Goal: Task Accomplishment & Management: Complete application form

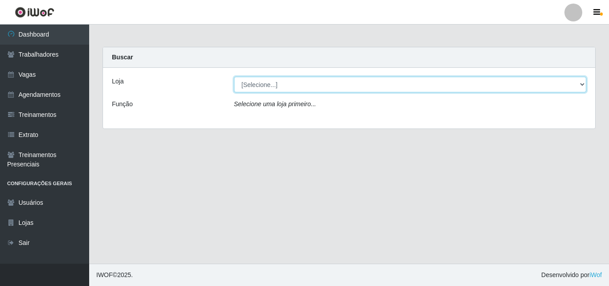
click at [581, 86] on select "[Selecione...] Bemais Supermercados - B5 Anatólia" at bounding box center [410, 85] width 353 height 16
select select "405"
click at [234, 77] on select "[Selecione...] Bemais Supermercados - B5 Anatólia" at bounding box center [410, 85] width 353 height 16
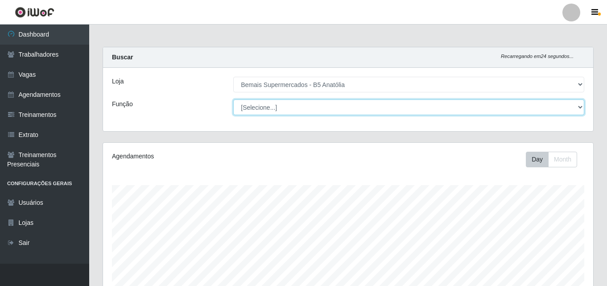
click at [581, 106] on select "[Selecione...] ASG ASG + ASG ++ Auxiliar de Estacionamento Auxiliar de Estacion…" at bounding box center [408, 107] width 351 height 16
click at [233, 99] on select "[Selecione...] ASG ASG + ASG ++ Auxiliar de Estacionamento Auxiliar de Estacion…" at bounding box center [408, 107] width 351 height 16
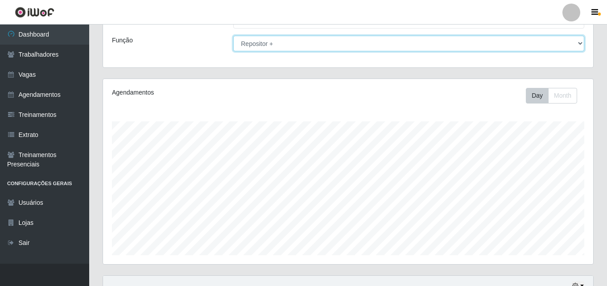
scroll to position [148, 0]
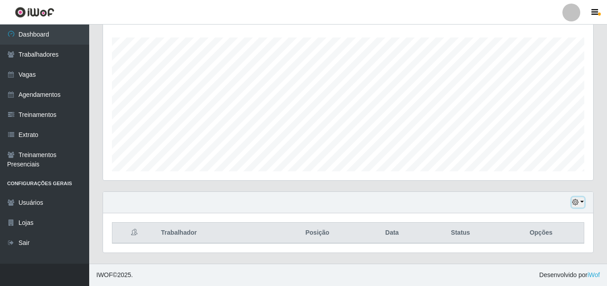
click at [583, 202] on button "button" at bounding box center [578, 202] width 12 height 10
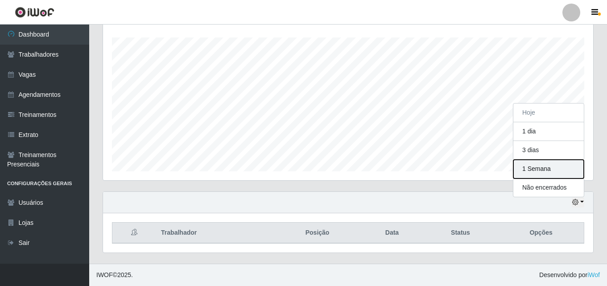
click at [532, 172] on button "1 Semana" at bounding box center [548, 169] width 70 height 19
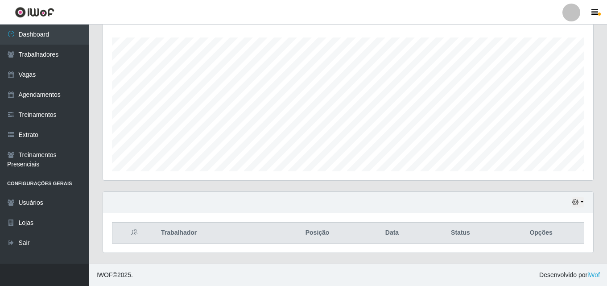
scroll to position [0, 0]
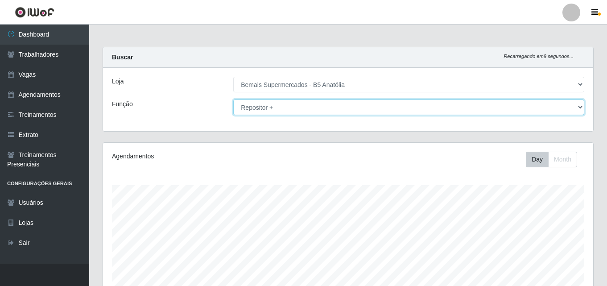
click at [581, 107] on select "[Selecione...] ASG ASG + ASG ++ Auxiliar de Estacionamento Auxiliar de Estacion…" at bounding box center [408, 107] width 351 height 16
select select "86"
click at [233, 99] on select "[Selecione...] ASG ASG + ASG ++ Auxiliar de Estacionamento Auxiliar de Estacion…" at bounding box center [408, 107] width 351 height 16
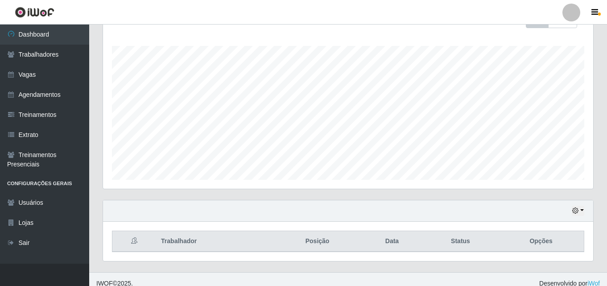
scroll to position [148, 0]
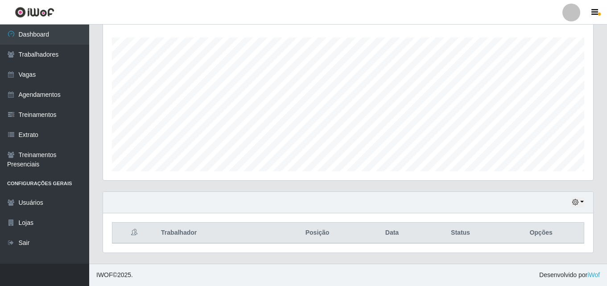
click at [584, 203] on div "Hoje 1 dia 3 dias 1 Semana Não encerrados" at bounding box center [348, 202] width 490 height 21
click at [582, 201] on button "button" at bounding box center [578, 202] width 12 height 10
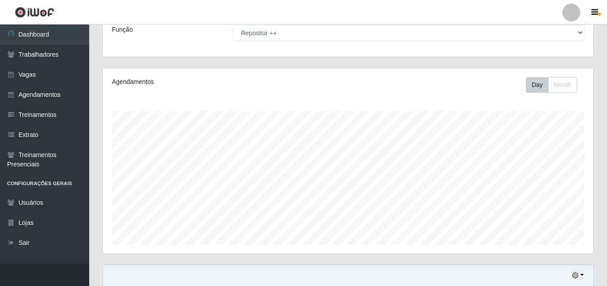
scroll to position [0, 0]
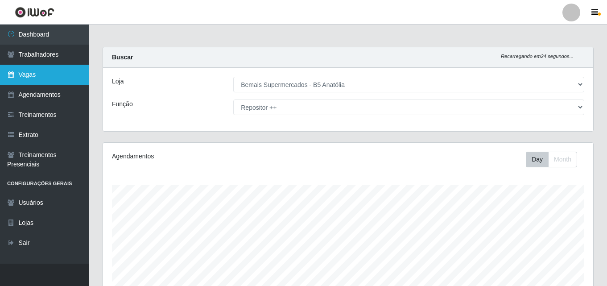
click at [33, 73] on link "Vagas" at bounding box center [44, 75] width 89 height 20
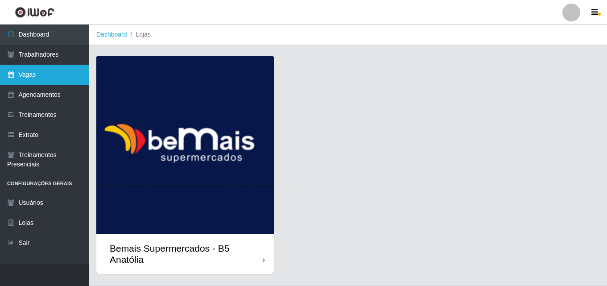
click at [37, 73] on link "Vagas" at bounding box center [44, 75] width 89 height 20
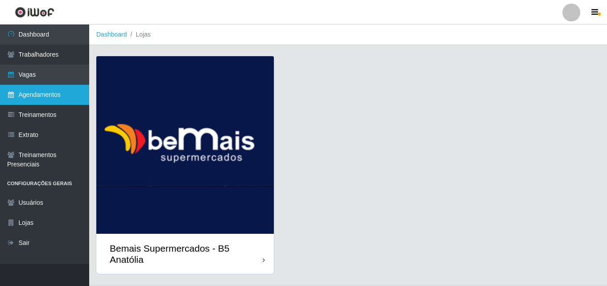
click at [45, 94] on link "Agendamentos" at bounding box center [44, 95] width 89 height 20
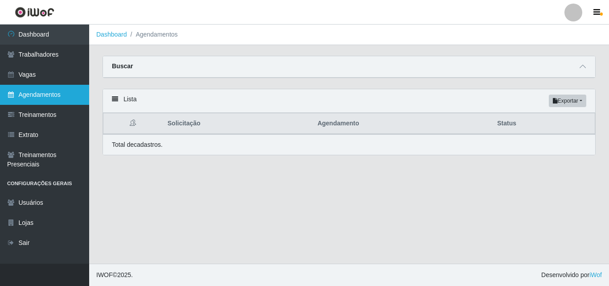
click at [44, 95] on link "Agendamentos" at bounding box center [44, 95] width 89 height 20
click at [115, 99] on icon at bounding box center [115, 99] width 6 height 6
click at [116, 101] on icon at bounding box center [115, 99] width 6 height 6
click at [116, 99] on icon at bounding box center [115, 99] width 6 height 6
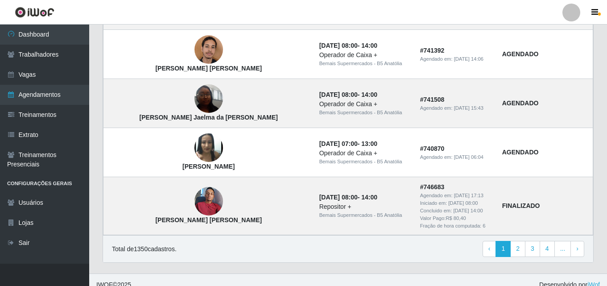
scroll to position [654, 0]
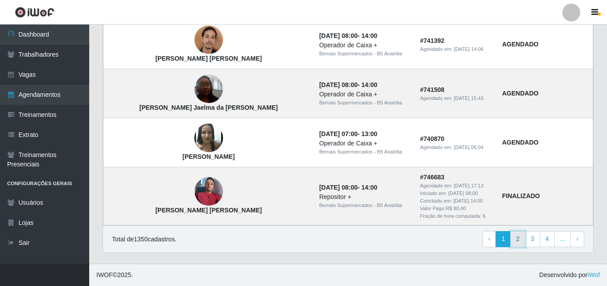
click at [517, 242] on link "2" at bounding box center [517, 239] width 15 height 16
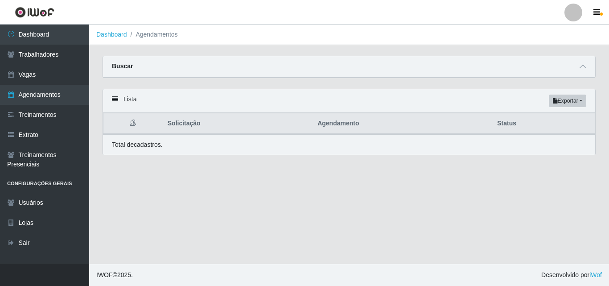
click at [112, 99] on icon at bounding box center [115, 99] width 6 height 6
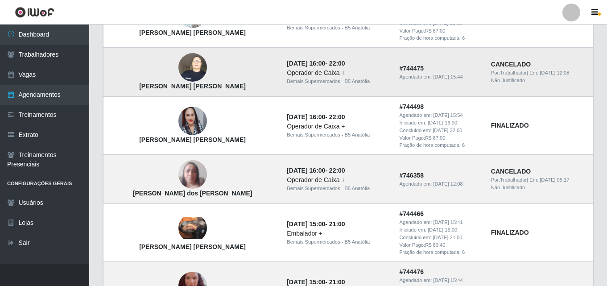
scroll to position [735, 0]
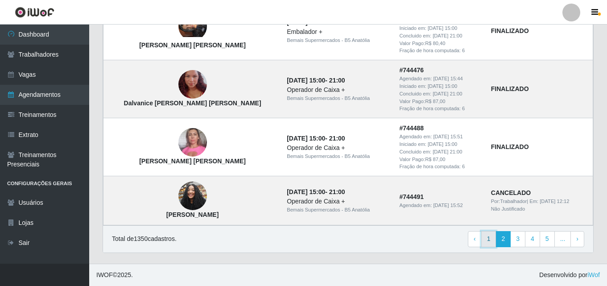
click at [489, 242] on link "1" at bounding box center [488, 239] width 15 height 16
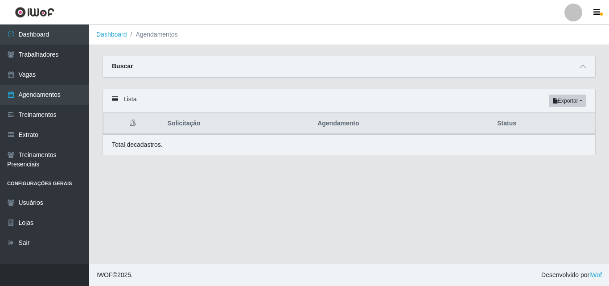
click at [113, 101] on icon at bounding box center [115, 99] width 6 height 6
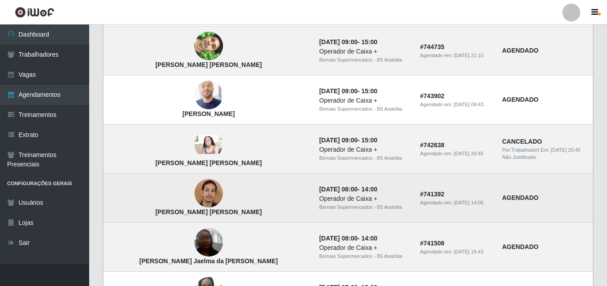
scroll to position [491, 0]
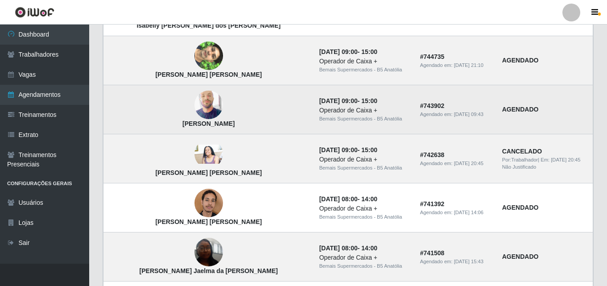
click at [319, 103] on time "[DATE] 09:00" at bounding box center [338, 100] width 38 height 7
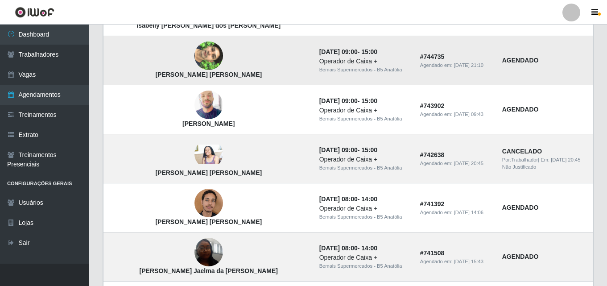
click at [319, 58] on div "Operador de Caixa +" at bounding box center [364, 61] width 90 height 9
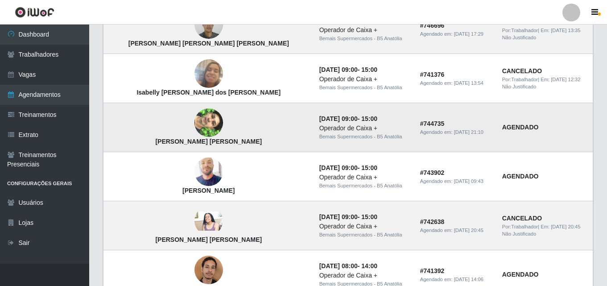
scroll to position [401, 0]
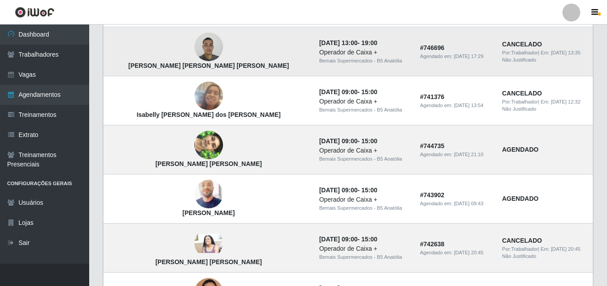
click at [319, 54] on div "Operador de Caixa +" at bounding box center [364, 52] width 90 height 9
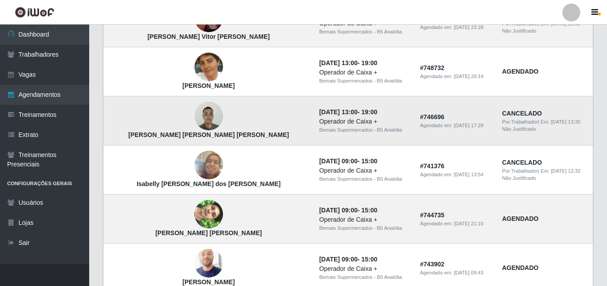
scroll to position [312, 0]
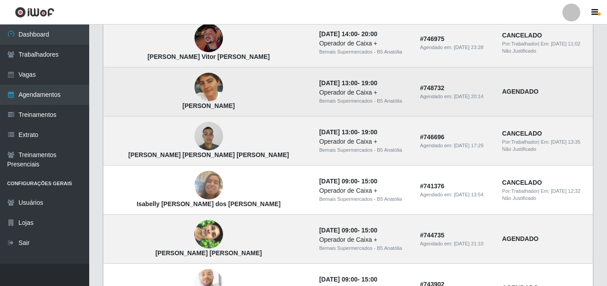
click at [319, 90] on div "Operador de Caixa +" at bounding box center [364, 92] width 90 height 9
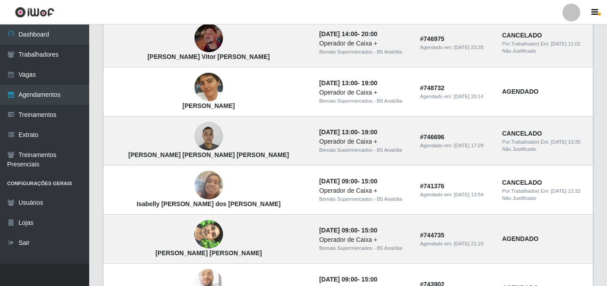
scroll to position [0, 0]
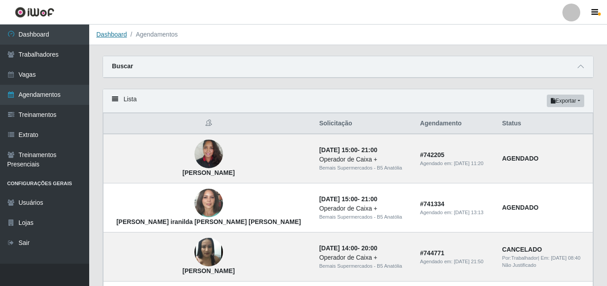
click at [123, 35] on link "Dashboard" at bounding box center [111, 34] width 31 height 7
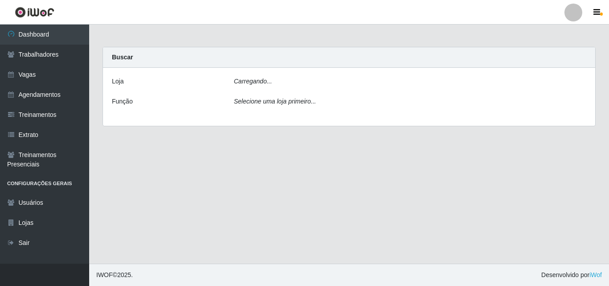
click at [56, 53] on link "Trabalhadores" at bounding box center [44, 55] width 89 height 20
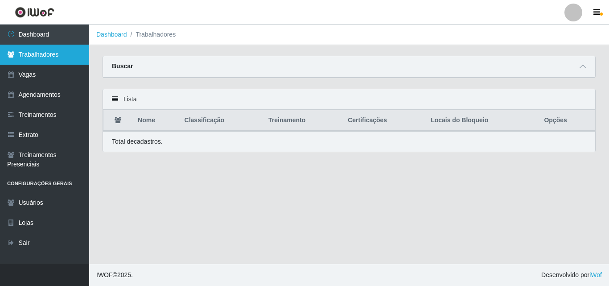
click at [50, 54] on link "Trabalhadores" at bounding box center [44, 55] width 89 height 20
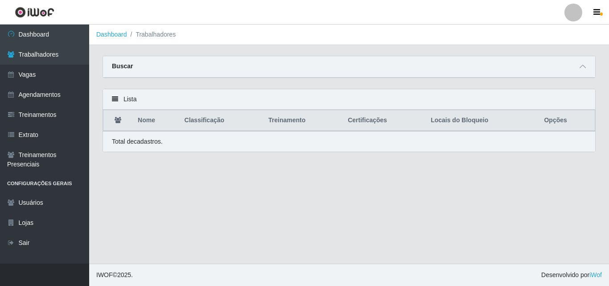
click at [113, 98] on icon at bounding box center [115, 99] width 6 height 6
click at [46, 95] on link "Agendamentos" at bounding box center [44, 95] width 89 height 20
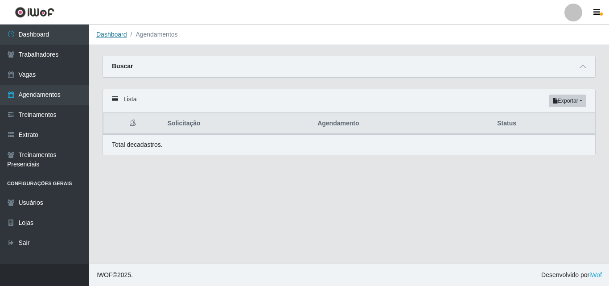
click at [116, 35] on link "Dashboard" at bounding box center [111, 34] width 31 height 7
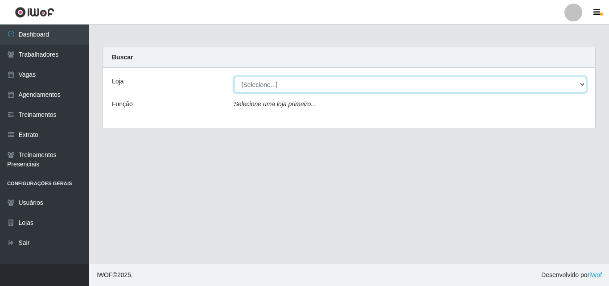
click at [582, 87] on select "[Selecione...] Bemais Supermercados - B5 Anatólia" at bounding box center [410, 85] width 353 height 16
select select "405"
click at [234, 77] on select "[Selecione...] Bemais Supermercados - B5 Anatólia" at bounding box center [410, 85] width 353 height 16
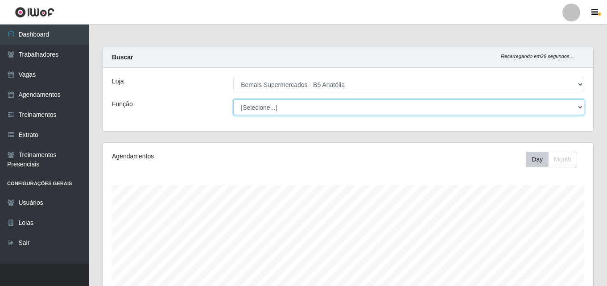
drag, startPoint x: 580, startPoint y: 106, endPoint x: 565, endPoint y: 115, distance: 17.4
click at [580, 106] on select "[Selecione...] ASG ASG + ASG ++ Auxiliar de Estacionamento Auxiliar de Estacion…" at bounding box center [408, 107] width 351 height 16
select select "72"
click at [233, 99] on select "[Selecione...] ASG ASG + ASG ++ Auxiliar de Estacionamento Auxiliar de Estacion…" at bounding box center [408, 107] width 351 height 16
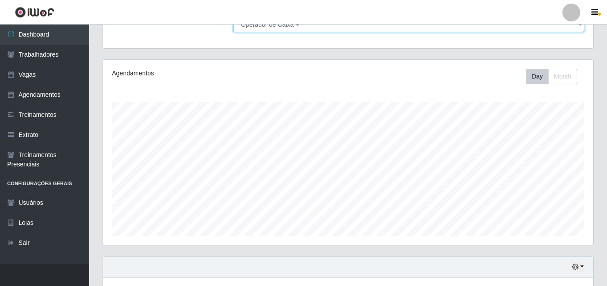
scroll to position [148, 0]
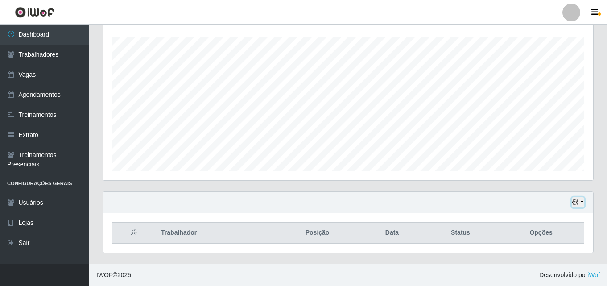
click at [582, 202] on button "button" at bounding box center [578, 202] width 12 height 10
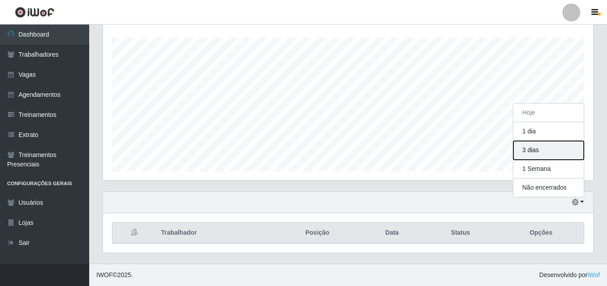
click at [537, 152] on button "3 dias" at bounding box center [548, 150] width 70 height 19
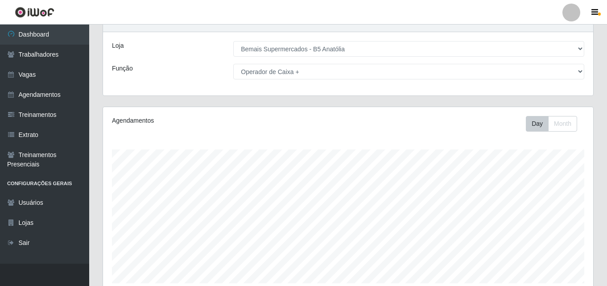
scroll to position [0, 0]
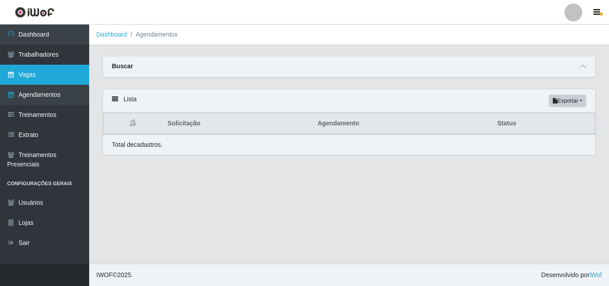
click at [58, 78] on link "Vagas" at bounding box center [44, 75] width 89 height 20
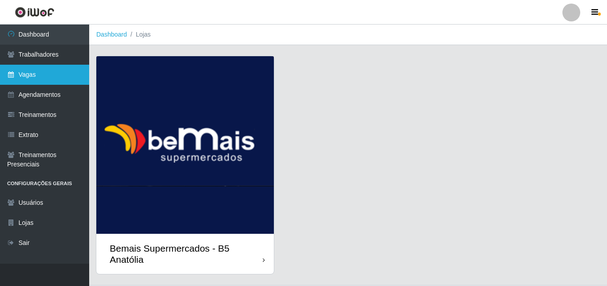
click at [41, 78] on link "Vagas" at bounding box center [44, 75] width 89 height 20
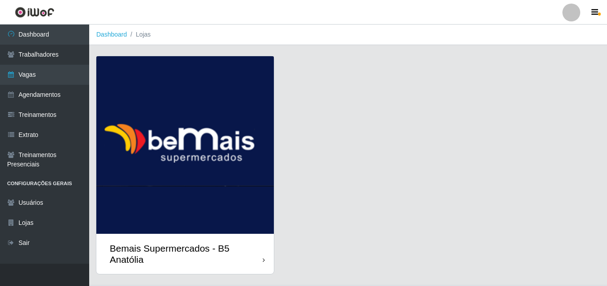
click at [263, 256] on div at bounding box center [264, 260] width 2 height 9
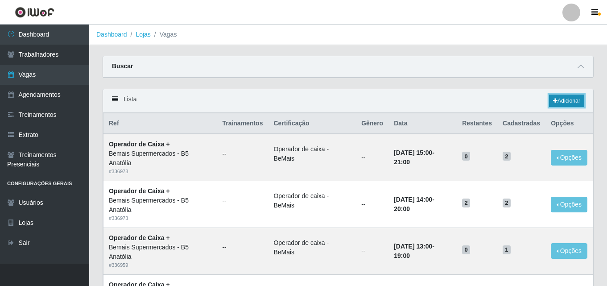
click at [569, 104] on link "Adicionar" at bounding box center [566, 101] width 35 height 12
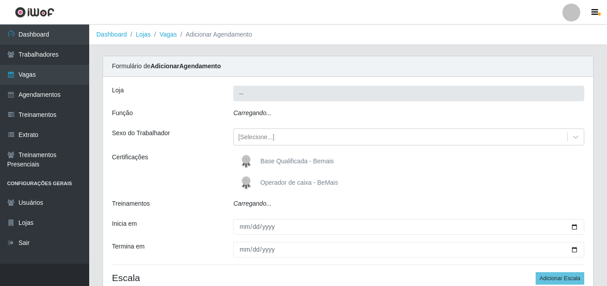
type input "Bemais Supermercados - B5 Anatólia"
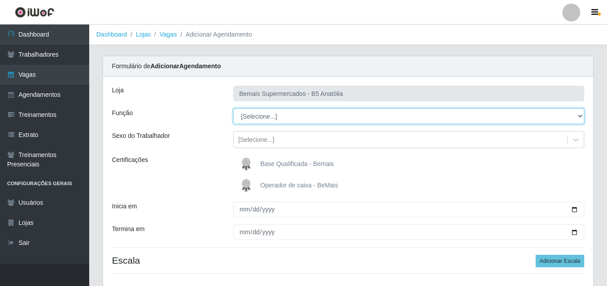
click at [580, 117] on select "[Selecione...] ASG ASG + ASG ++ Auxiliar de Estacionamento Auxiliar de Estacion…" at bounding box center [408, 116] width 351 height 16
select select "82"
click at [233, 108] on select "[Selecione...] ASG ASG + ASG ++ Auxiliar de Estacionamento Auxiliar de Estacion…" at bounding box center [408, 116] width 351 height 16
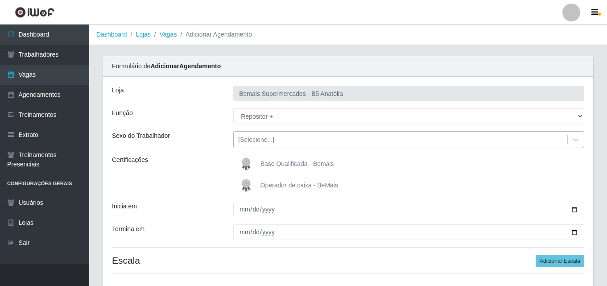
click at [576, 141] on icon at bounding box center [575, 139] width 5 height 3
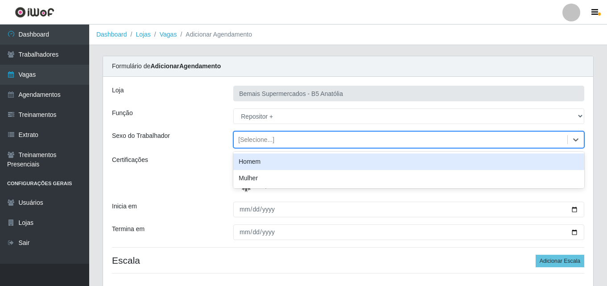
click at [260, 161] on div "Homem" at bounding box center [408, 161] width 351 height 17
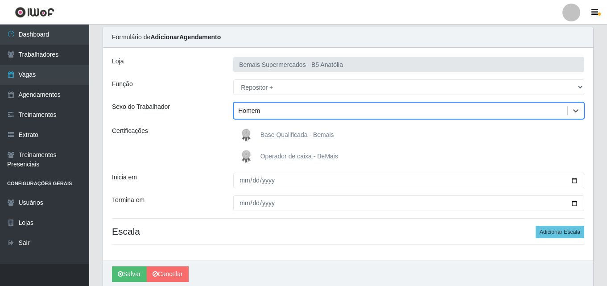
scroll to position [45, 0]
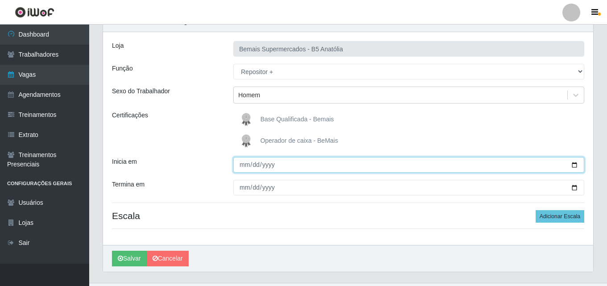
click at [575, 168] on input "Inicia em" at bounding box center [408, 165] width 351 height 16
type input "[DATE]"
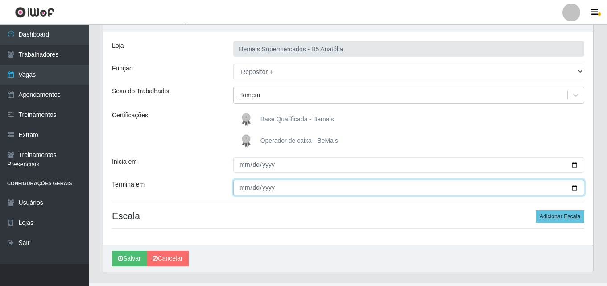
drag, startPoint x: 575, startPoint y: 187, endPoint x: 532, endPoint y: 185, distance: 43.8
click at [576, 187] on input "Termina em" at bounding box center [408, 188] width 351 height 16
type input "[DATE]"
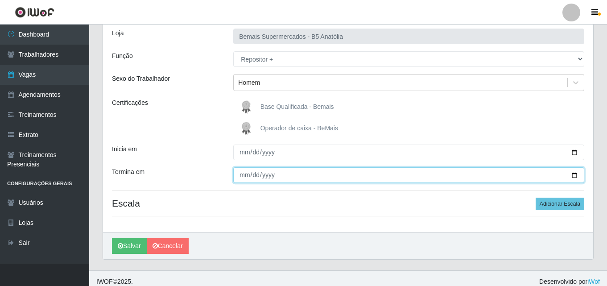
scroll to position [64, 0]
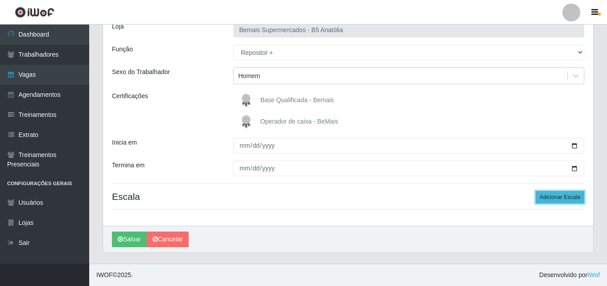
click at [564, 199] on button "Adicionar Escala" at bounding box center [560, 197] width 49 height 12
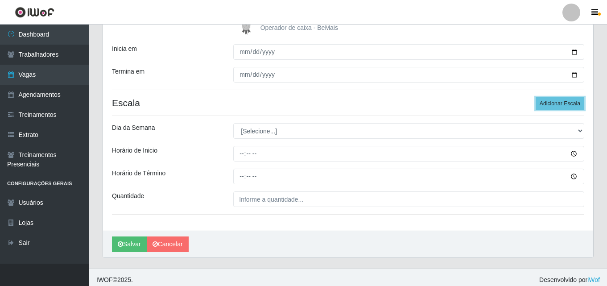
scroll to position [162, 0]
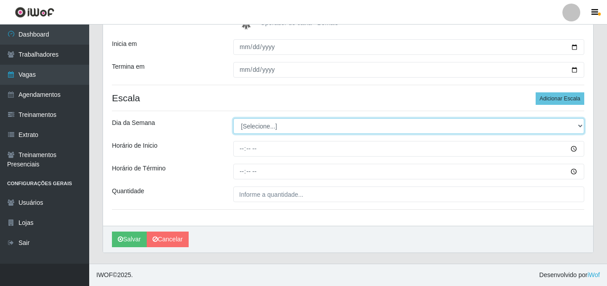
click at [579, 126] on select "[Selecione...] Segunda Terça Quarta Quinta Sexta Sábado Domingo" at bounding box center [408, 126] width 351 height 16
select select "5"
click at [233, 118] on select "[Selecione...] Segunda Terça Quarta Quinta Sexta Sábado Domingo" at bounding box center [408, 126] width 351 height 16
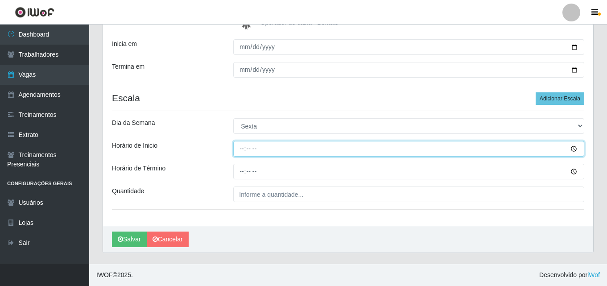
click at [241, 149] on input "Horário de Inicio" at bounding box center [408, 149] width 351 height 16
type input "15:00"
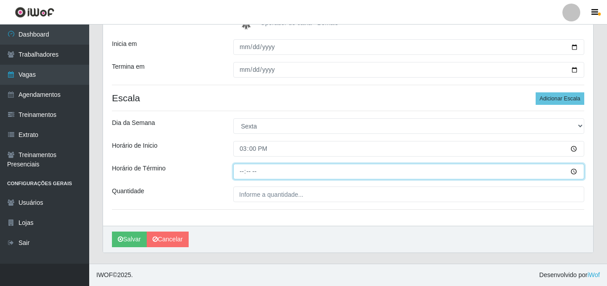
click at [242, 173] on input "Horário de Término" at bounding box center [408, 172] width 351 height 16
type input "21:00"
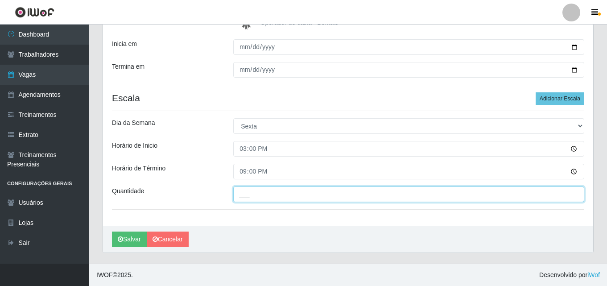
click at [274, 194] on input "___" at bounding box center [408, 194] width 351 height 16
type input "02_"
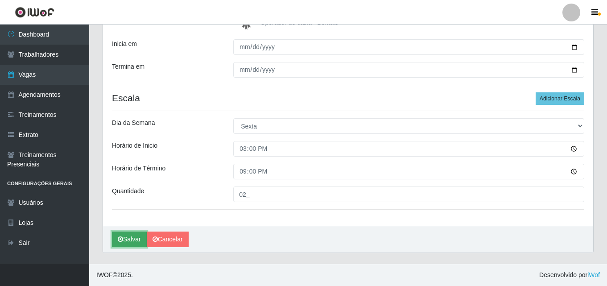
click at [136, 240] on button "Salvar" at bounding box center [129, 239] width 35 height 16
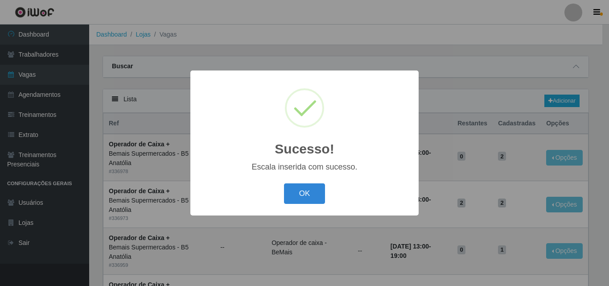
click at [569, 99] on div "Sucesso! × Escala inserida com sucesso. OK Cancel" at bounding box center [304, 143] width 609 height 286
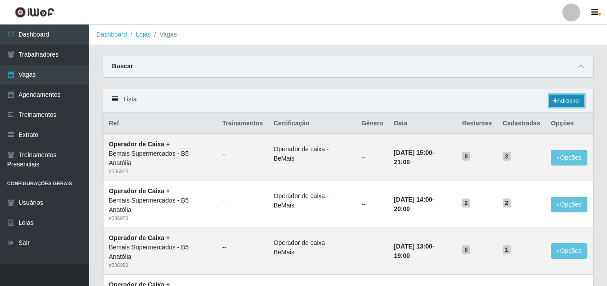
click at [564, 103] on link "Adicionar" at bounding box center [566, 101] width 35 height 12
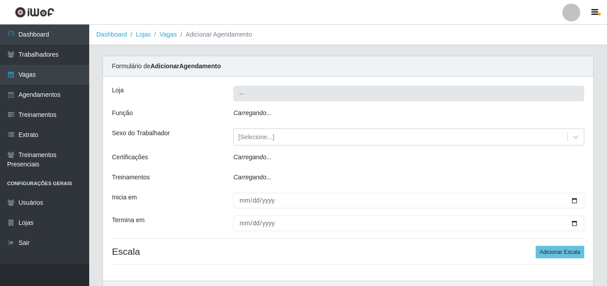
type input "Bemais Supermercados - B5 Anatólia"
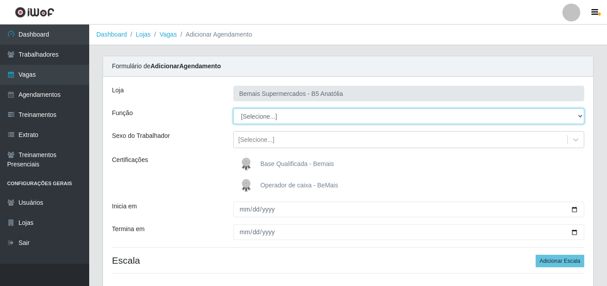
click at [579, 116] on select "[Selecione...] ASG ASG + ASG ++ Auxiliar de Estacionamento Auxiliar de Estacion…" at bounding box center [408, 116] width 351 height 16
select select "82"
click at [233, 108] on select "[Selecione...] ASG ASG + ASG ++ Auxiliar de Estacionamento Auxiliar de Estacion…" at bounding box center [408, 116] width 351 height 16
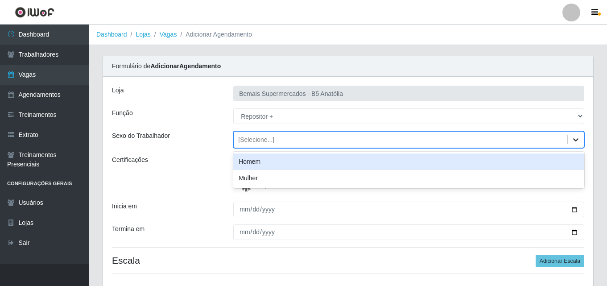
click at [574, 143] on icon at bounding box center [575, 139] width 9 height 9
click at [266, 163] on div "Homem" at bounding box center [408, 161] width 351 height 17
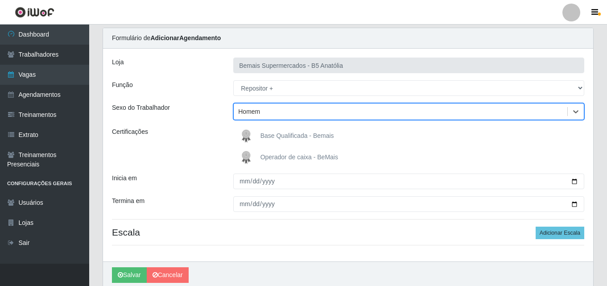
scroll to position [64, 0]
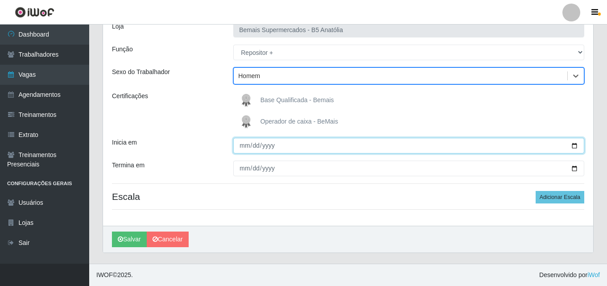
click at [572, 149] on input "Inicia em" at bounding box center [408, 146] width 351 height 16
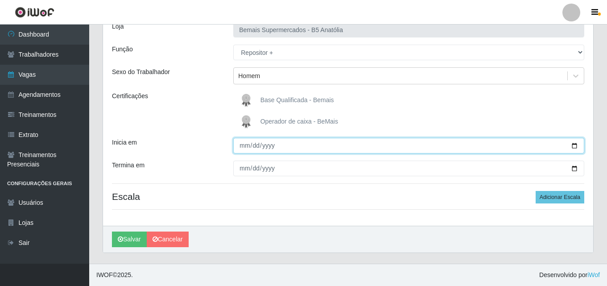
type input "[DATE]"
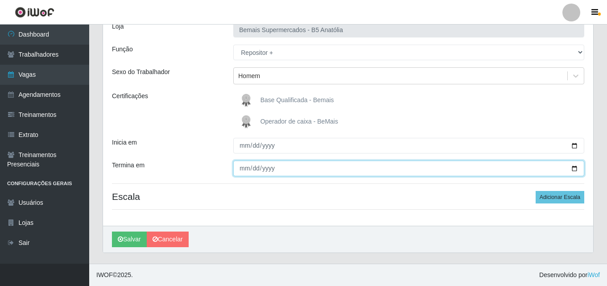
click at [573, 169] on input "Termina em" at bounding box center [408, 169] width 351 height 16
type input "[DATE]"
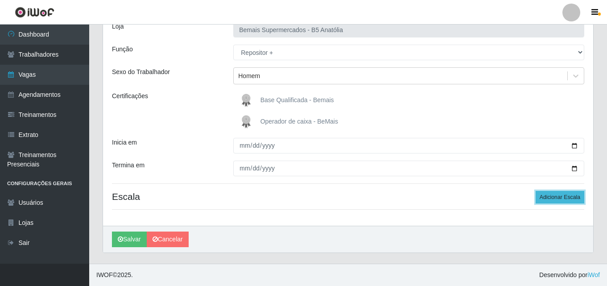
click at [560, 199] on button "Adicionar Escala" at bounding box center [560, 197] width 49 height 12
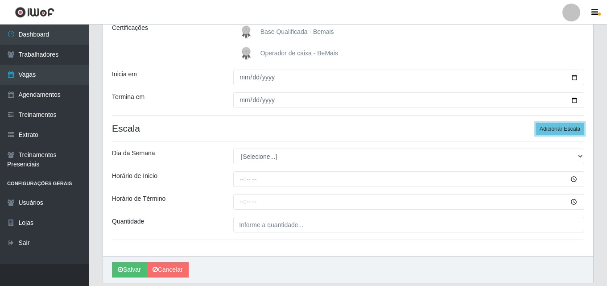
scroll to position [162, 0]
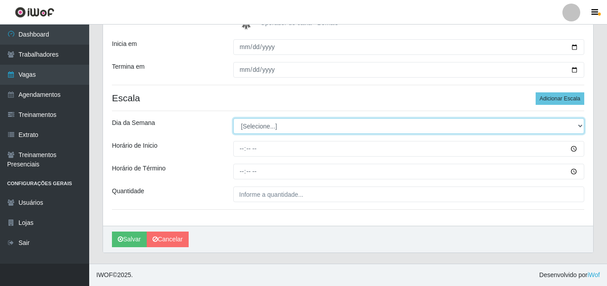
drag, startPoint x: 580, startPoint y: 126, endPoint x: 575, endPoint y: 128, distance: 5.2
click at [580, 126] on select "[Selecione...] Segunda Terça Quarta Quinta Sexta Sábado Domingo" at bounding box center [408, 126] width 351 height 16
select select "6"
click at [233, 118] on select "[Selecione...] Segunda Terça Quarta Quinta Sexta Sábado Domingo" at bounding box center [408, 126] width 351 height 16
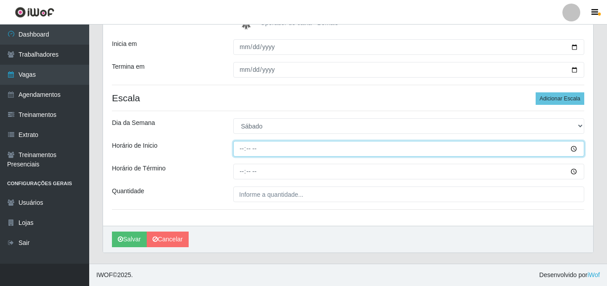
click at [240, 149] on input "Horário de Inicio" at bounding box center [408, 149] width 351 height 16
type input "10:00"
type input "08:00"
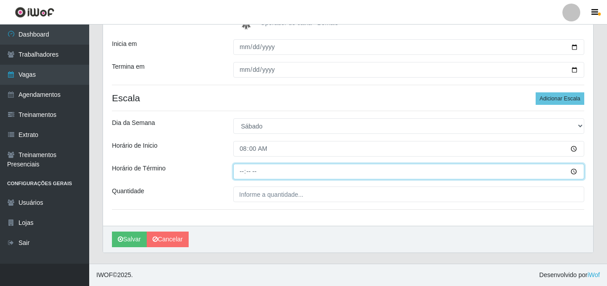
click at [240, 170] on input "Horário de Término" at bounding box center [408, 172] width 351 height 16
type input "14:00"
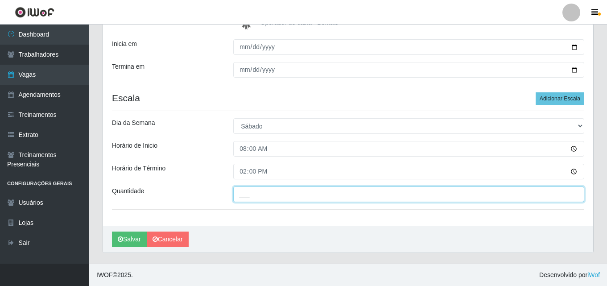
click at [258, 194] on input "___" at bounding box center [408, 194] width 351 height 16
type input "02_"
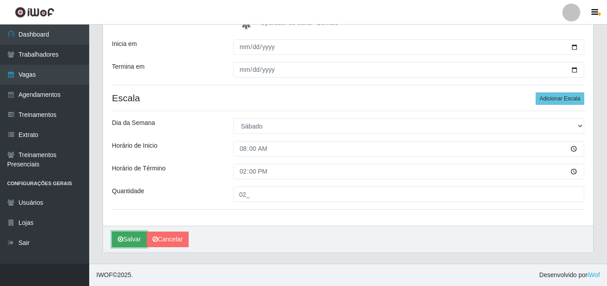
click at [135, 239] on button "Salvar" at bounding box center [129, 239] width 35 height 16
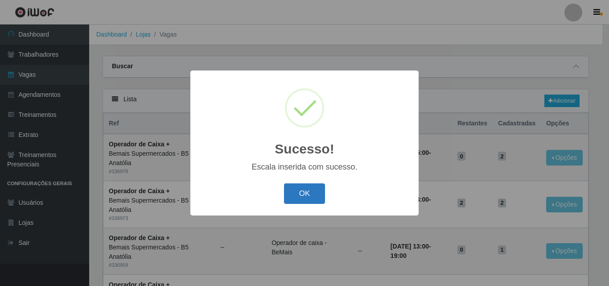
click at [300, 198] on button "OK" at bounding box center [304, 193] width 41 height 21
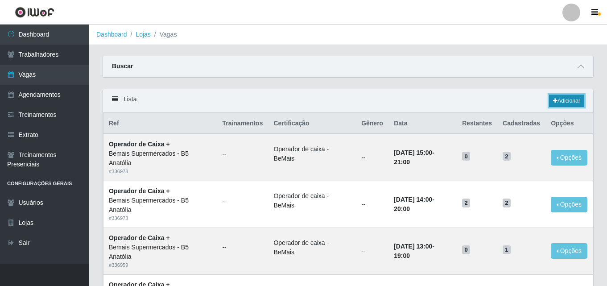
click at [566, 103] on link "Adicionar" at bounding box center [566, 101] width 35 height 12
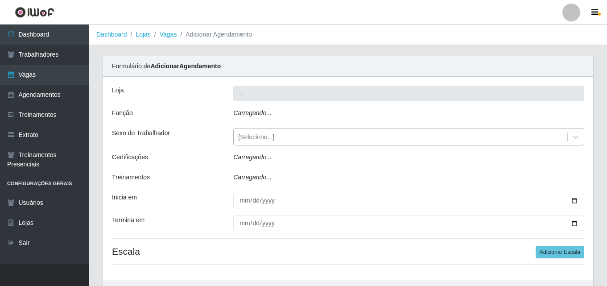
type input "Bemais Supermercados - B5 Anatólia"
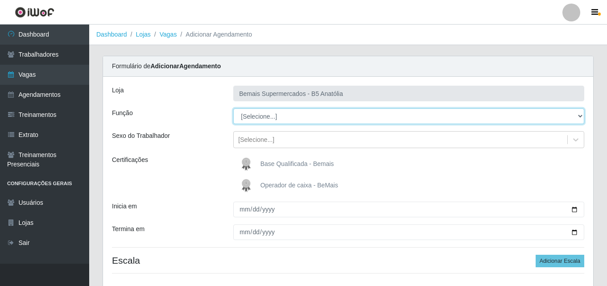
click at [580, 117] on select "[Selecione...] ASG ASG + ASG ++ Auxiliar de Estacionamento Auxiliar de Estacion…" at bounding box center [408, 116] width 351 height 16
select select "82"
click at [233, 108] on select "[Selecione...] ASG ASG + ASG ++ Auxiliar de Estacionamento Auxiliar de Estacion…" at bounding box center [408, 116] width 351 height 16
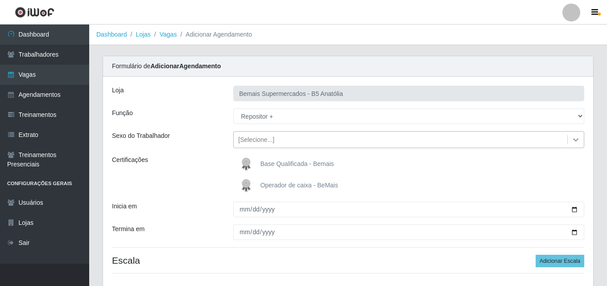
click at [574, 139] on icon at bounding box center [575, 139] width 5 height 3
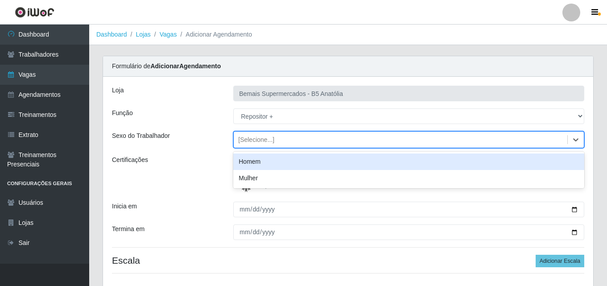
click at [285, 163] on div "Homem" at bounding box center [408, 161] width 351 height 17
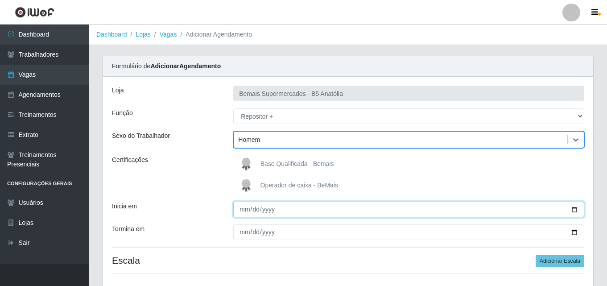
click at [572, 210] on input "Inicia em" at bounding box center [408, 210] width 351 height 16
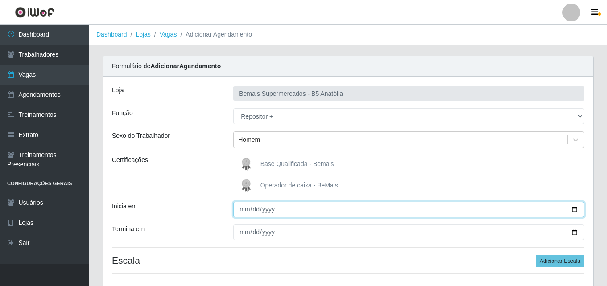
type input "[DATE]"
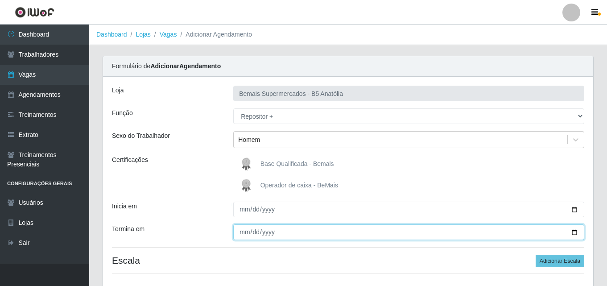
drag, startPoint x: 574, startPoint y: 232, endPoint x: 522, endPoint y: 232, distance: 51.3
click at [574, 232] on input "Termina em" at bounding box center [408, 232] width 351 height 16
type input "[DATE]"
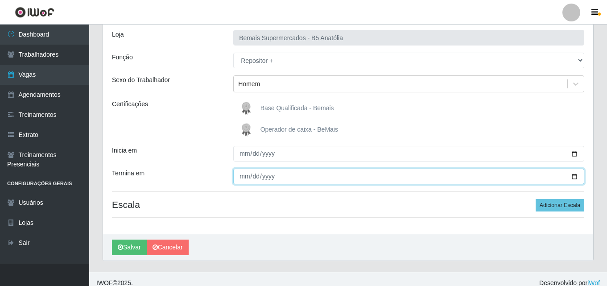
scroll to position [64, 0]
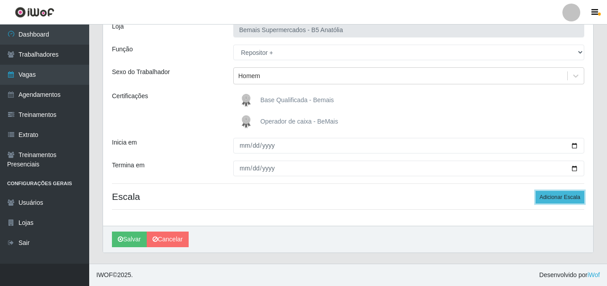
click at [552, 198] on button "Adicionar Escala" at bounding box center [560, 197] width 49 height 12
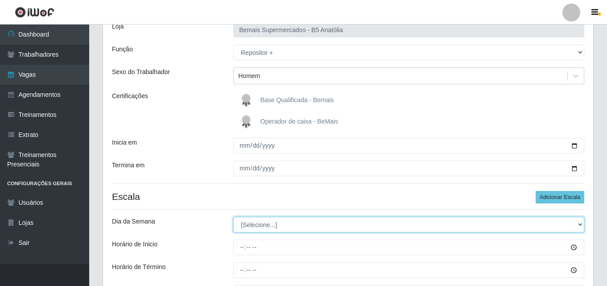
drag, startPoint x: 579, startPoint y: 223, endPoint x: 546, endPoint y: 223, distance: 33.5
click at [579, 223] on select "[Selecione...] Segunda Terça Quarta Quinta Sexta Sábado Domingo" at bounding box center [408, 225] width 351 height 16
select select "0"
click at [233, 217] on select "[Selecione...] Segunda Terça Quarta Quinta Sexta Sábado Domingo" at bounding box center [408, 225] width 351 height 16
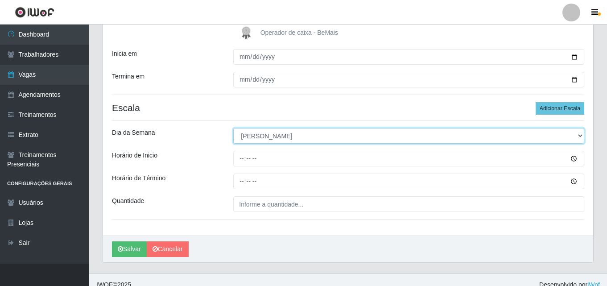
scroll to position [162, 0]
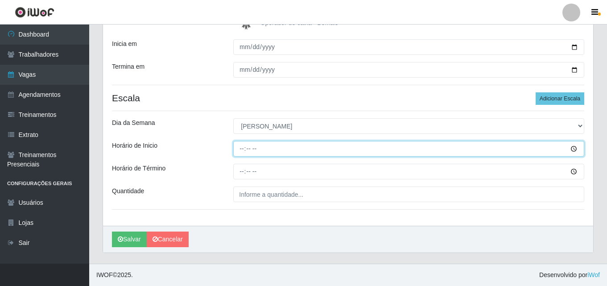
click at [240, 149] on input "Horário de Inicio" at bounding box center [408, 149] width 351 height 16
type input "12:00"
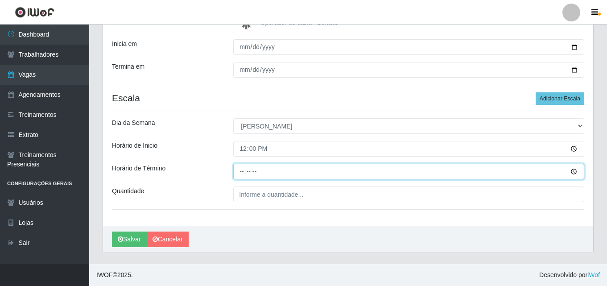
click at [241, 174] on input "Horário de Término" at bounding box center [408, 172] width 351 height 16
type input "18:00"
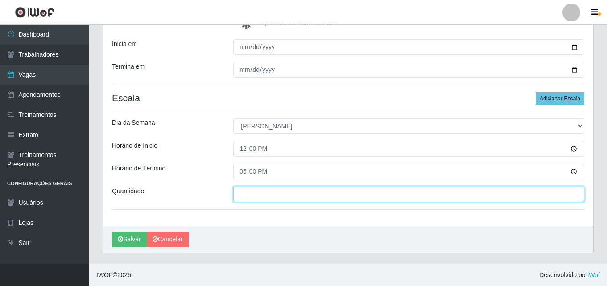
click at [260, 195] on input "___" at bounding box center [408, 194] width 351 height 16
type input "02_"
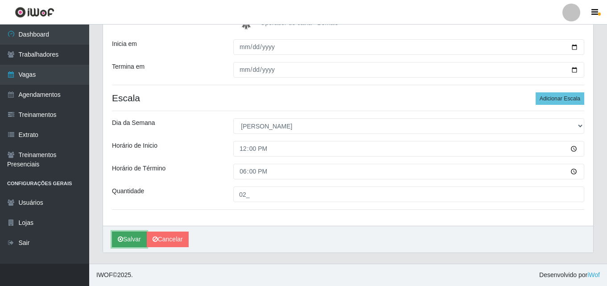
click at [129, 240] on button "Salvar" at bounding box center [129, 239] width 35 height 16
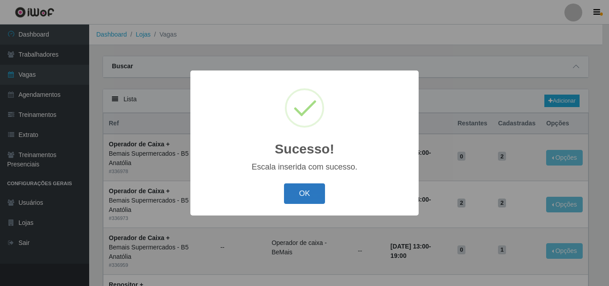
click at [306, 193] on button "OK" at bounding box center [304, 193] width 41 height 21
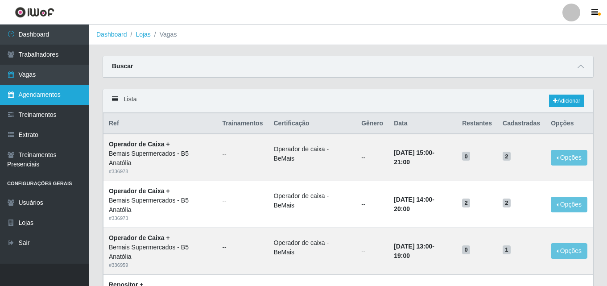
click at [38, 98] on link "Agendamentos" at bounding box center [44, 95] width 89 height 20
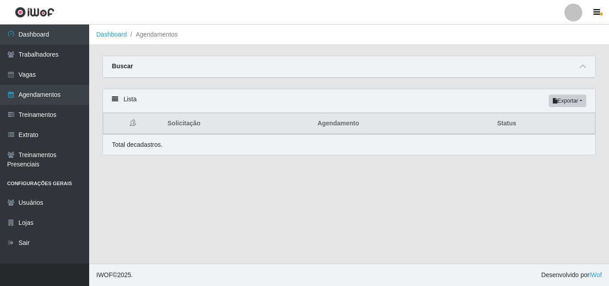
click at [120, 102] on div "Lista Exportar PDF Excel" at bounding box center [349, 101] width 492 height 24
click at [114, 99] on icon at bounding box center [115, 99] width 6 height 6
click at [112, 102] on icon at bounding box center [115, 99] width 6 height 6
click at [116, 100] on icon at bounding box center [115, 99] width 6 height 6
click at [116, 99] on icon at bounding box center [115, 99] width 6 height 6
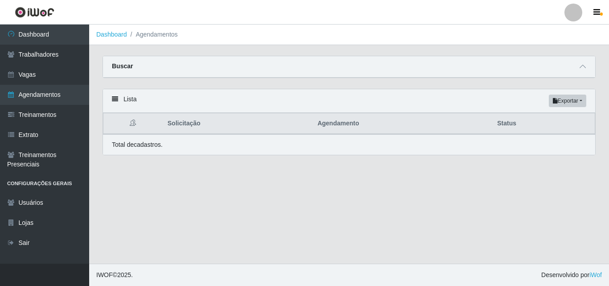
click at [117, 100] on icon at bounding box center [115, 99] width 6 height 6
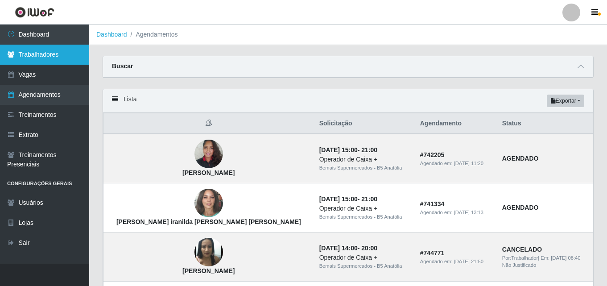
click at [50, 54] on link "Trabalhadores" at bounding box center [44, 55] width 89 height 20
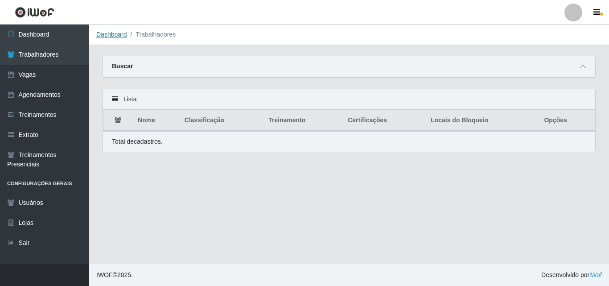
click at [113, 36] on link "Dashboard" at bounding box center [111, 34] width 31 height 7
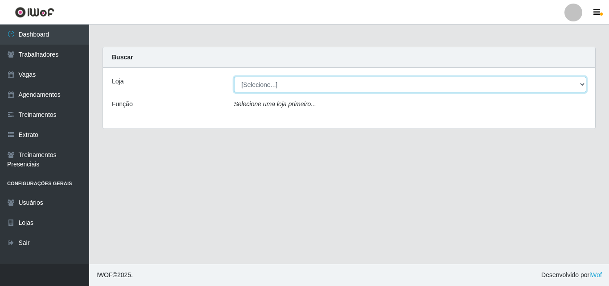
click at [581, 83] on select "[Selecione...] Bemais Supermercados - B5 Anatólia" at bounding box center [410, 85] width 353 height 16
select select "405"
click at [234, 77] on select "[Selecione...] Bemais Supermercados - B5 Anatólia" at bounding box center [410, 85] width 353 height 16
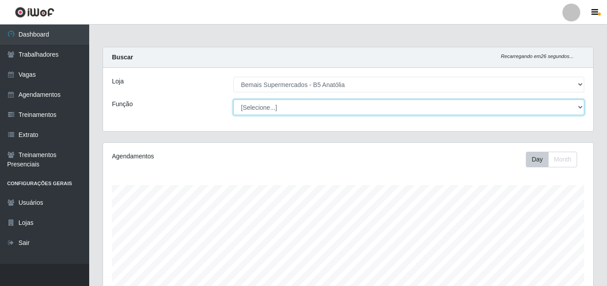
click at [579, 108] on select "[Selecione...] ASG ASG + ASG ++ Auxiliar de Estacionamento Auxiliar de Estacion…" at bounding box center [408, 107] width 351 height 16
select select "82"
click at [233, 99] on select "[Selecione...] ASG ASG + ASG ++ Auxiliar de Estacionamento Auxiliar de Estacion…" at bounding box center [408, 107] width 351 height 16
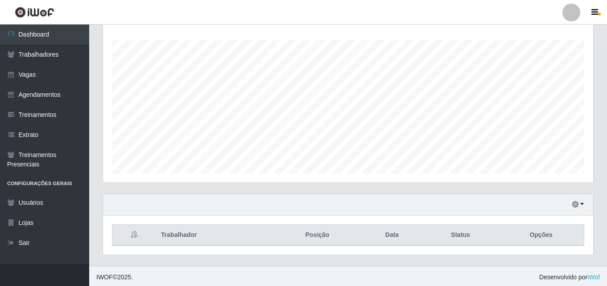
scroll to position [148, 0]
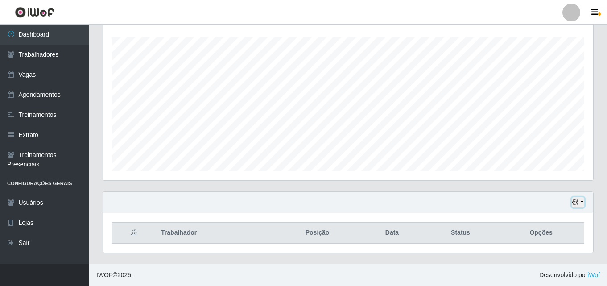
click at [582, 201] on button "button" at bounding box center [578, 202] width 12 height 10
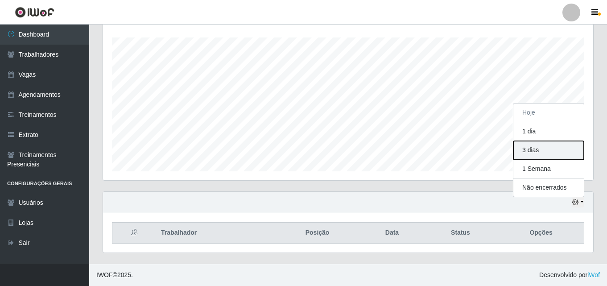
click at [537, 150] on button "3 dias" at bounding box center [548, 150] width 70 height 19
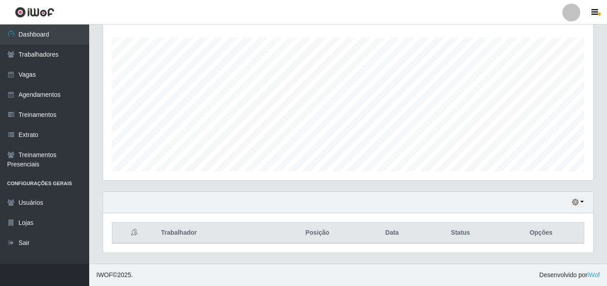
scroll to position [0, 0]
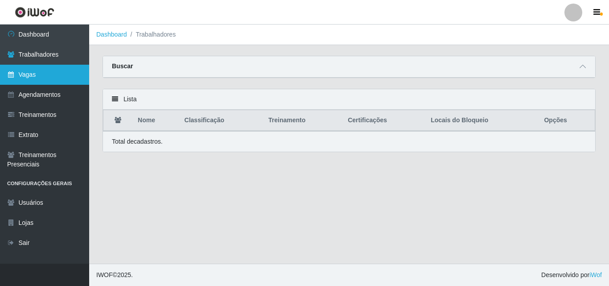
click at [36, 76] on link "Vagas" at bounding box center [44, 75] width 89 height 20
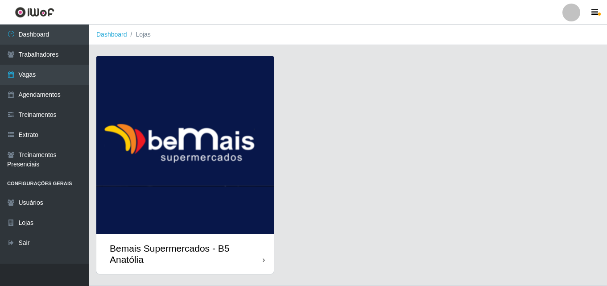
click at [264, 260] on icon at bounding box center [264, 260] width 2 height 6
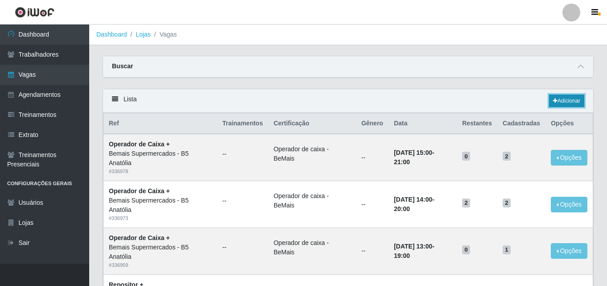
click at [567, 101] on link "Adicionar" at bounding box center [566, 101] width 35 height 12
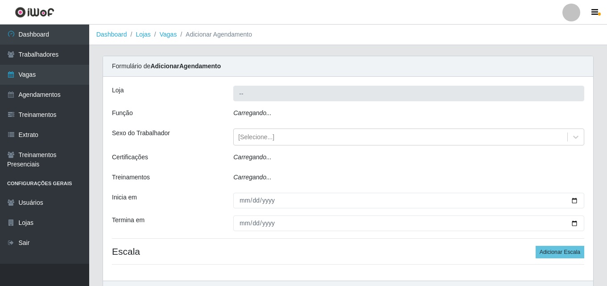
type input "Bemais Supermercados - B5 Anatólia"
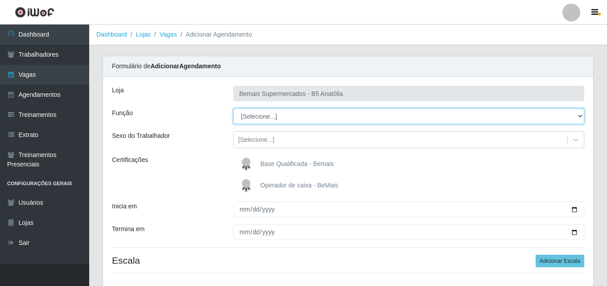
click at [581, 116] on select "[Selecione...] ASG ASG + ASG ++ Auxiliar de Estacionamento Auxiliar de Estacion…" at bounding box center [408, 116] width 351 height 16
select select "82"
click at [233, 108] on select "[Selecione...] ASG ASG + ASG ++ Auxiliar de Estacionamento Auxiliar de Estacion…" at bounding box center [408, 116] width 351 height 16
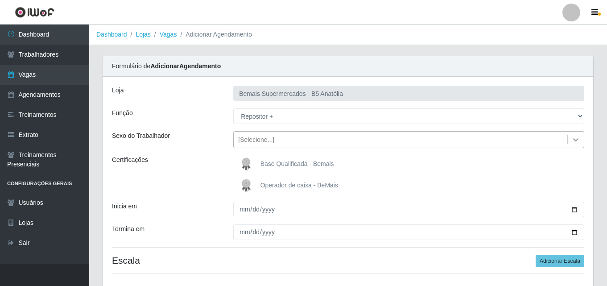
click at [577, 139] on icon at bounding box center [575, 139] width 9 height 9
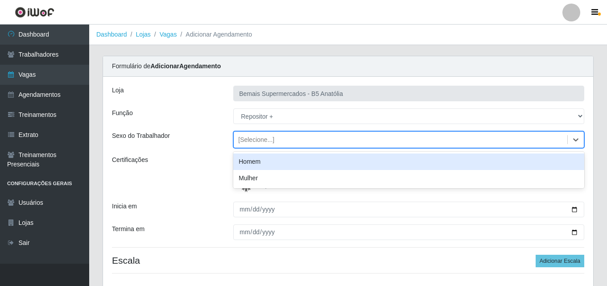
click at [281, 161] on div "Homem" at bounding box center [408, 161] width 351 height 17
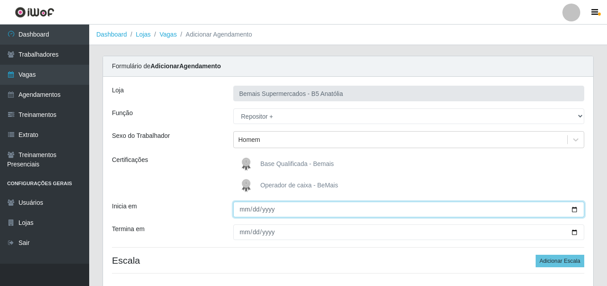
drag, startPoint x: 574, startPoint y: 210, endPoint x: 567, endPoint y: 210, distance: 6.7
click at [573, 210] on input "Inicia em" at bounding box center [408, 210] width 351 height 16
type input "[DATE]"
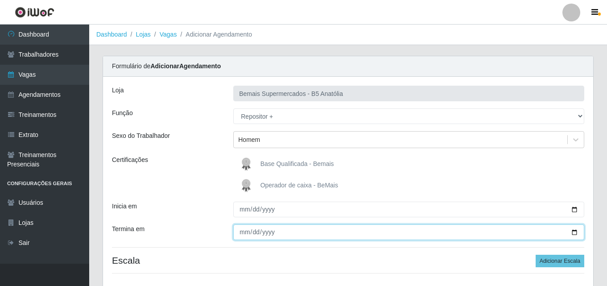
click at [575, 232] on input "Termina em" at bounding box center [408, 232] width 351 height 16
type input "[DATE]"
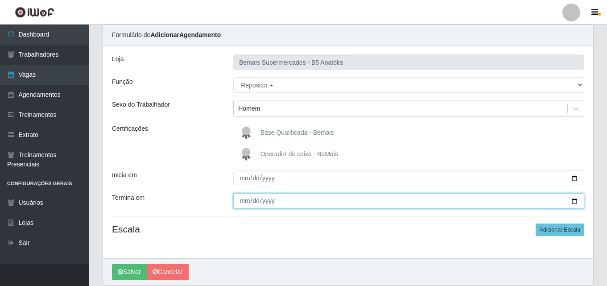
scroll to position [64, 0]
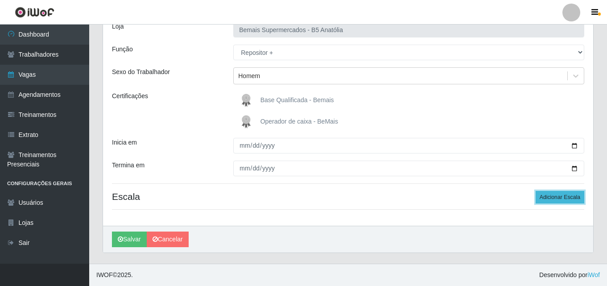
click at [558, 198] on button "Adicionar Escala" at bounding box center [560, 197] width 49 height 12
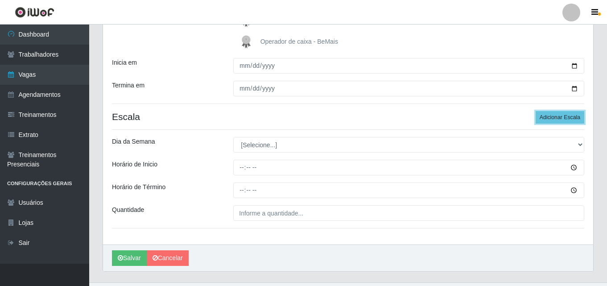
scroll to position [153, 0]
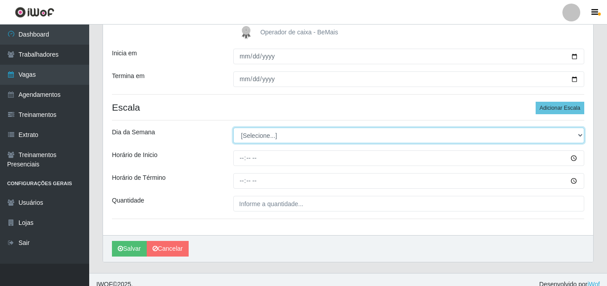
click at [580, 135] on select "[Selecione...] Segunda Terça Quarta Quinta Sexta Sábado Domingo" at bounding box center [408, 136] width 351 height 16
select select "1"
click at [233, 128] on select "[Selecione...] Segunda Terça Quarta Quinta Sexta Sábado Domingo" at bounding box center [408, 136] width 351 height 16
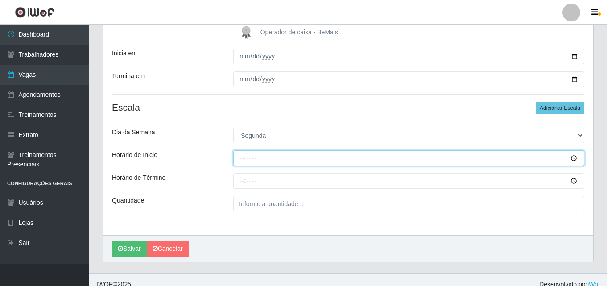
click at [241, 159] on input "Horário de Inicio" at bounding box center [408, 158] width 351 height 16
type input "07:00"
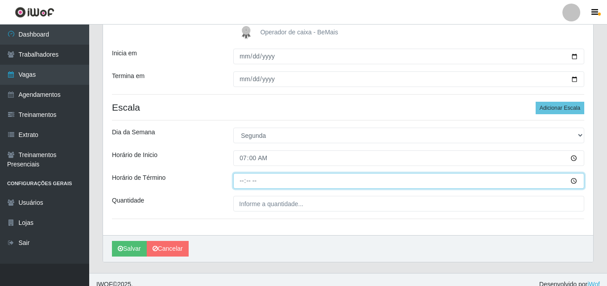
click at [244, 182] on input "Horário de Término" at bounding box center [408, 181] width 351 height 16
type input "13:00"
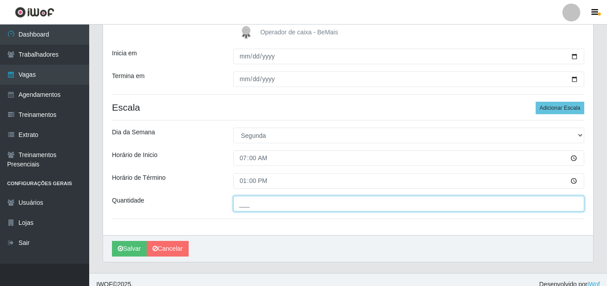
click at [256, 204] on input "___" at bounding box center [408, 204] width 351 height 16
type input "02_"
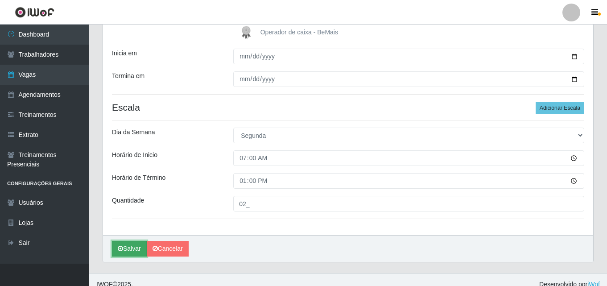
click at [136, 245] on button "Salvar" at bounding box center [129, 249] width 35 height 16
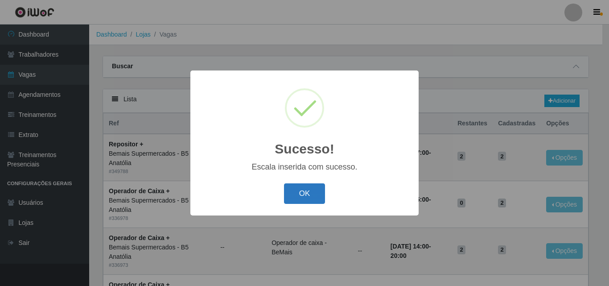
click at [314, 199] on button "OK" at bounding box center [304, 193] width 41 height 21
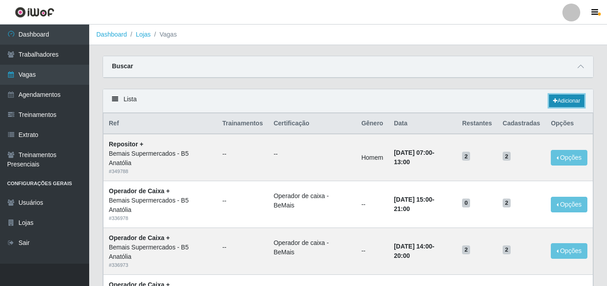
click at [570, 102] on link "Adicionar" at bounding box center [566, 101] width 35 height 12
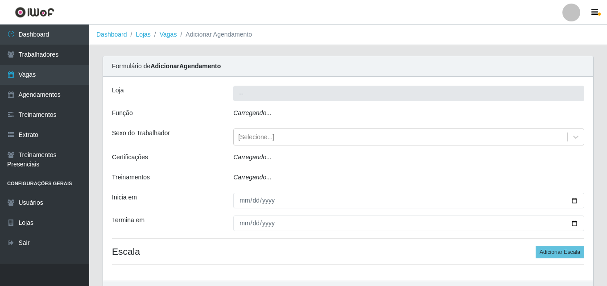
type input "Bemais Supermercados - B5 Anatólia"
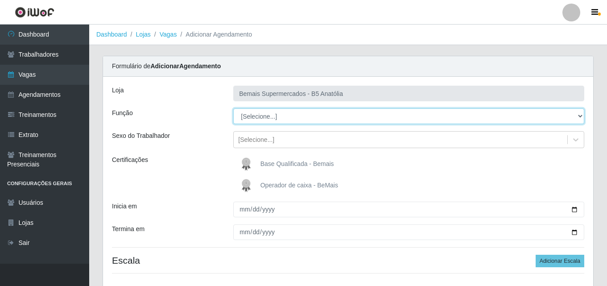
click at [579, 116] on select "[Selecione...] ASG ASG + ASG ++ Auxiliar de Estacionamento Auxiliar de Estacion…" at bounding box center [408, 116] width 351 height 16
select select "82"
click at [233, 108] on select "[Selecione...] ASG ASG + ASG ++ Auxiliar de Estacionamento Auxiliar de Estacion…" at bounding box center [408, 116] width 351 height 16
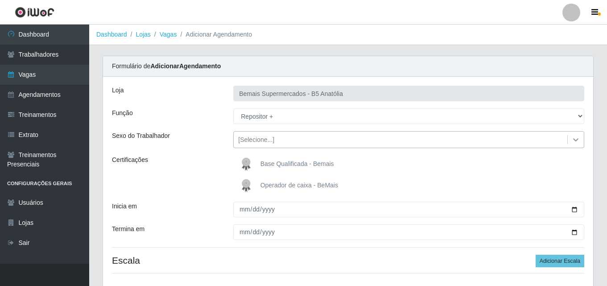
click at [579, 139] on icon at bounding box center [575, 139] width 9 height 9
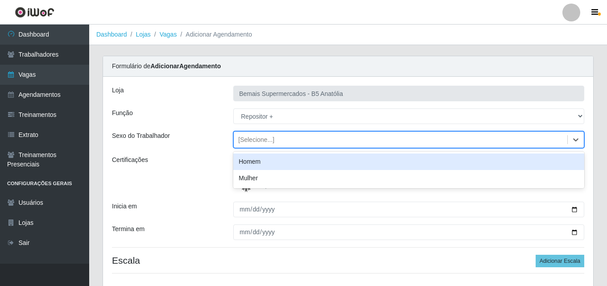
click at [322, 159] on div "Homem" at bounding box center [408, 161] width 351 height 17
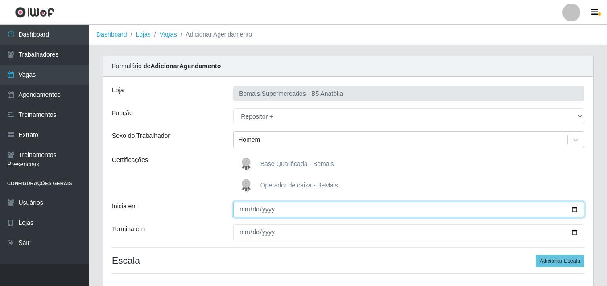
click at [579, 210] on input "Inicia em" at bounding box center [408, 210] width 351 height 16
click at [572, 209] on input "Inicia em" at bounding box center [408, 210] width 351 height 16
type input "[DATE]"
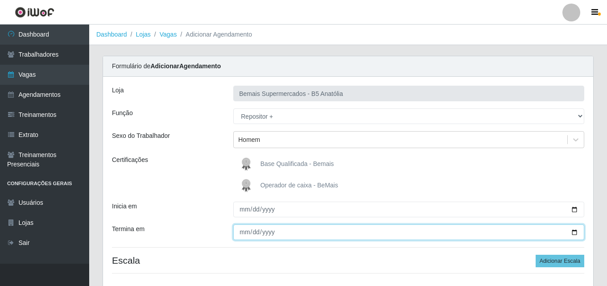
click at [573, 232] on input "Termina em" at bounding box center [408, 232] width 351 height 16
type input "[DATE]"
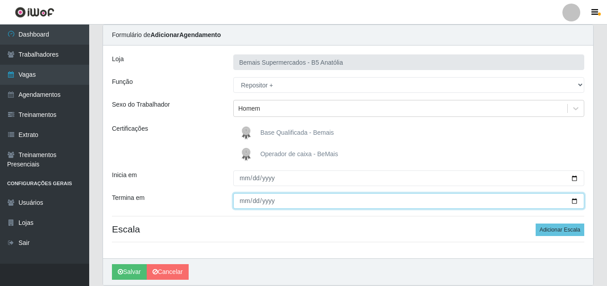
scroll to position [64, 0]
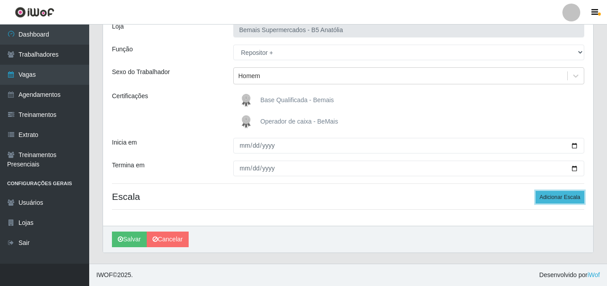
click at [562, 199] on button "Adicionar Escala" at bounding box center [560, 197] width 49 height 12
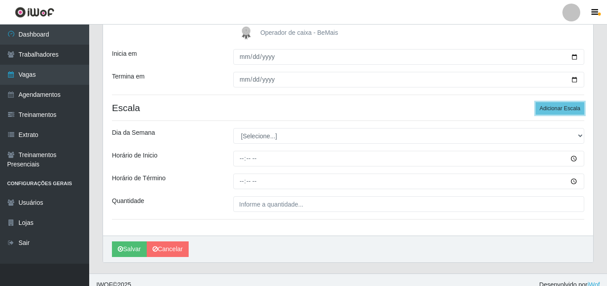
scroll to position [162, 0]
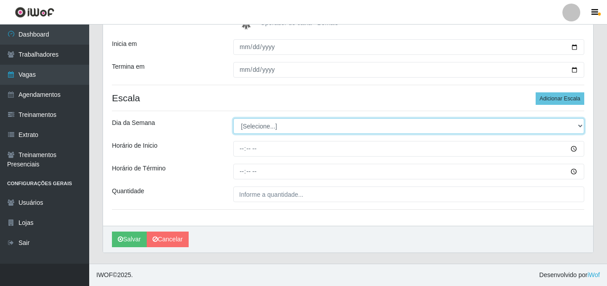
drag, startPoint x: 581, startPoint y: 126, endPoint x: 573, endPoint y: 128, distance: 8.1
click at [581, 126] on select "[Selecione...] Segunda Terça Quarta Quinta Sexta Sábado Domingo" at bounding box center [408, 126] width 351 height 16
select select "2"
click at [233, 118] on select "[Selecione...] Segunda Terça Quarta Quinta Sexta Sábado Domingo" at bounding box center [408, 126] width 351 height 16
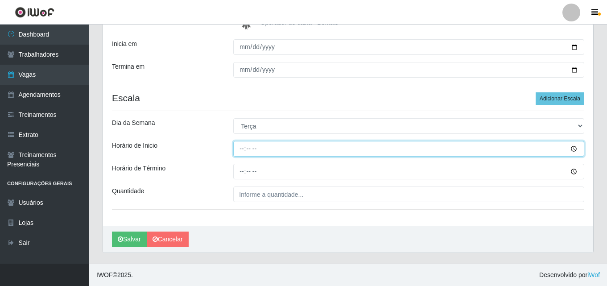
click at [242, 150] on input "Horário de Inicio" at bounding box center [408, 149] width 351 height 16
type input "08:00"
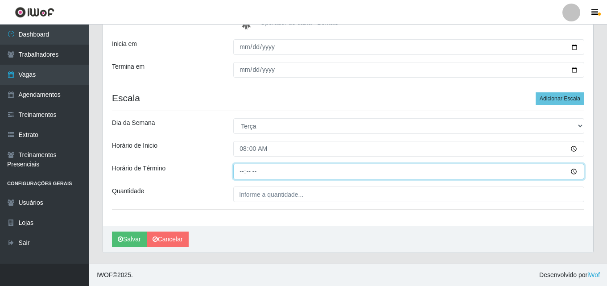
click at [237, 173] on input "Horário de Término" at bounding box center [408, 172] width 351 height 16
type input "14:00"
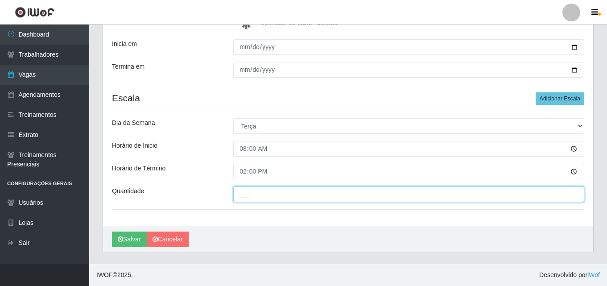
click at [253, 191] on input "___" at bounding box center [408, 194] width 351 height 16
type input "02_"
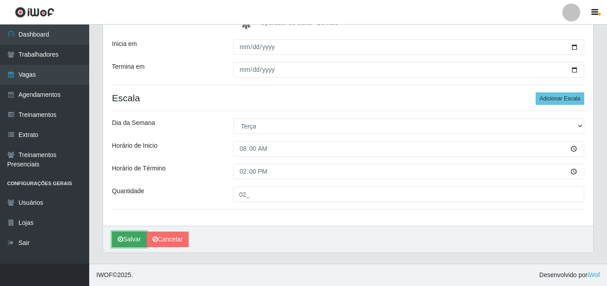
click at [120, 239] on icon "submit" at bounding box center [120, 239] width 5 height 6
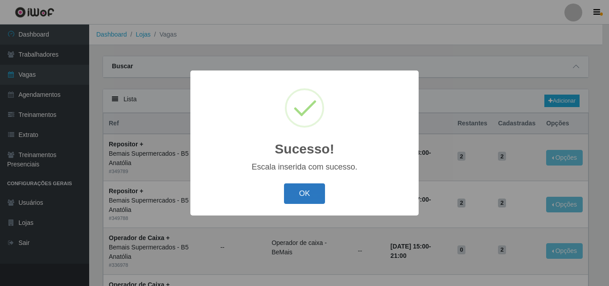
click at [310, 195] on button "OK" at bounding box center [304, 193] width 41 height 21
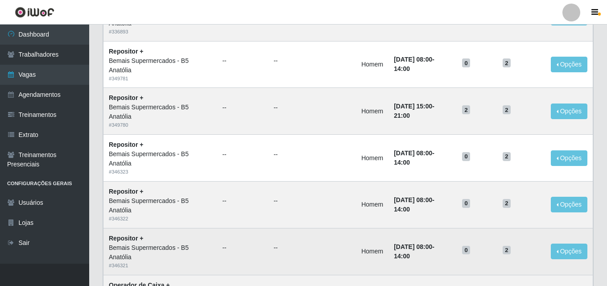
scroll to position [535, 0]
